Goal: Transaction & Acquisition: Purchase product/service

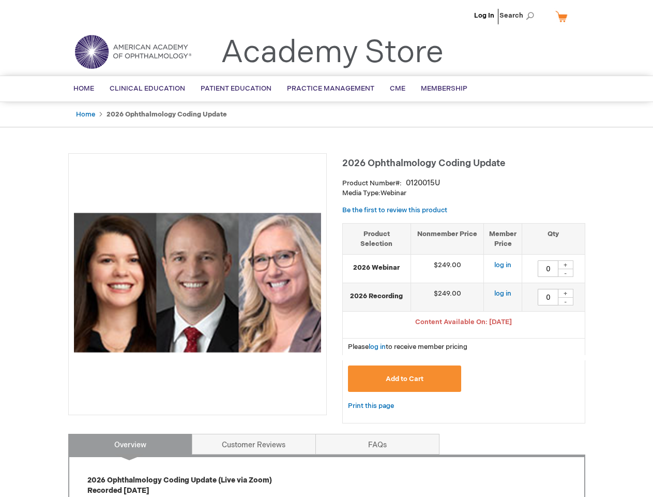
click at [326, 248] on div at bounding box center [197, 284] width 259 height 262
click at [520, 16] on span "Search" at bounding box center [519, 15] width 39 height 21
click at [464, 323] on span "Content Available On: [DATE]" at bounding box center [463, 322] width 97 height 8
click at [566, 264] on div "+" at bounding box center [566, 264] width 16 height 9
click at [566, 273] on div "-" at bounding box center [566, 273] width 16 height 8
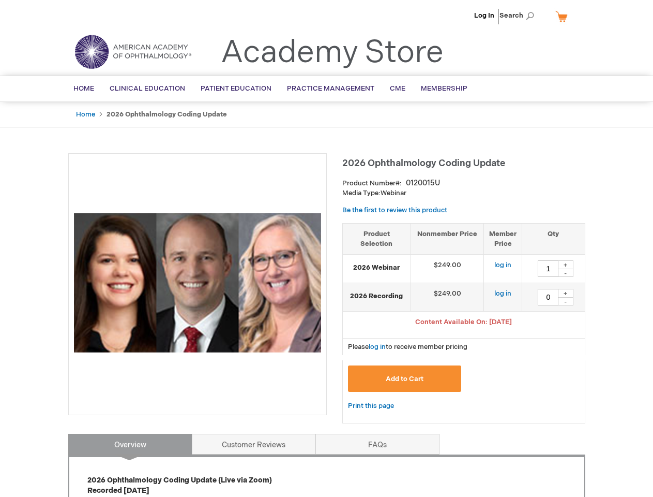
type input "0"
click at [566, 293] on div "+" at bounding box center [566, 293] width 16 height 9
click at [566, 301] on div "-" at bounding box center [566, 301] width 16 height 8
type input "0"
